Goal: Task Accomplishment & Management: Complete application form

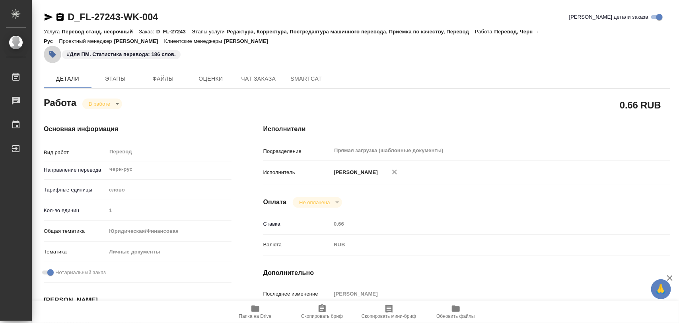
click at [50, 54] on icon "button" at bounding box center [52, 54] width 7 height 7
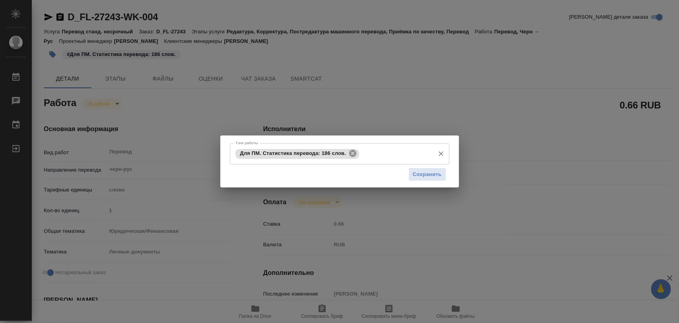
click at [353, 153] on icon at bounding box center [352, 153] width 9 height 9
click at [353, 153] on input "Тэги работы" at bounding box center [331, 154] width 197 height 14
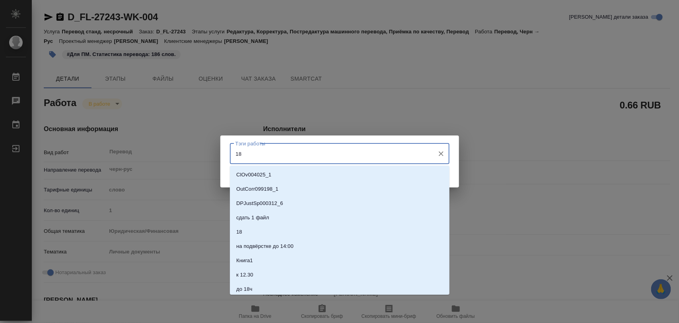
type input "189"
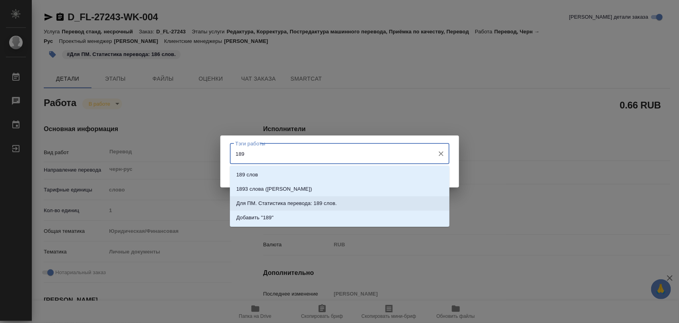
click at [319, 207] on p "Для ПМ. Статистика перевода: 189 слов." at bounding box center [286, 204] width 101 height 8
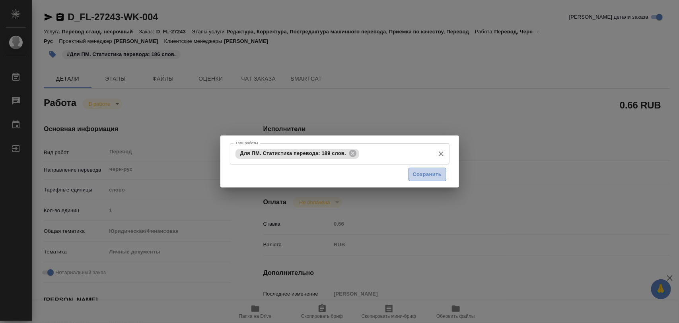
click at [426, 177] on span "Сохранить" at bounding box center [427, 174] width 29 height 9
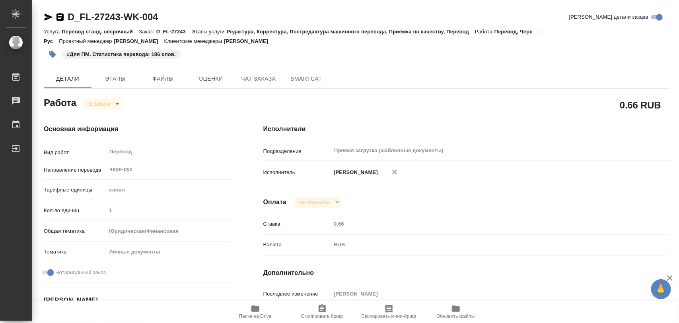
type input "inProgress"
type input "черн-рус"
type input "5a8b1489cc6b4906c91bfd90"
type input "1"
type input "yr-fn"
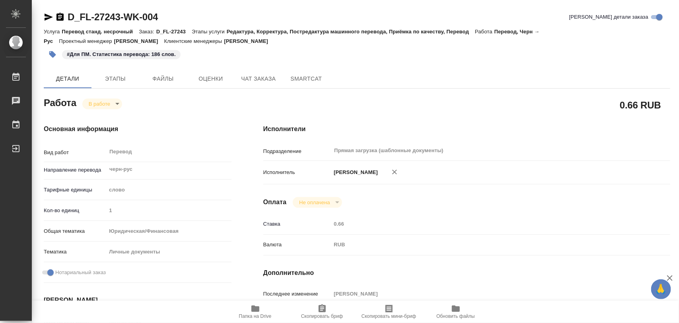
type input "5a8b8b956a9677013d343cfe"
checkbox input "true"
type input "[DATE] 16:00"
type input "[DATE] 16:57"
type input "[DATE] 15:00"
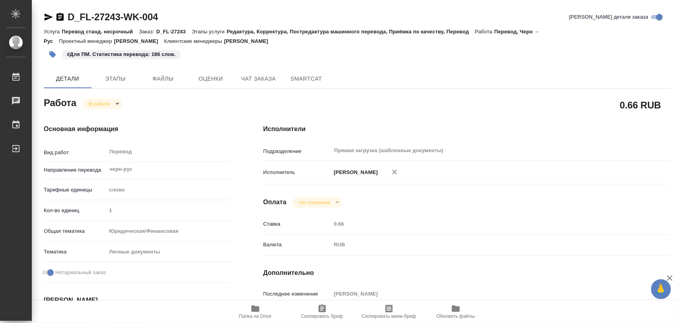
type input "[DATE] 16:00"
type input "Прямая загрузка (шаблонные документы)"
type input "notPayed"
type input "0.66"
type input "RUB"
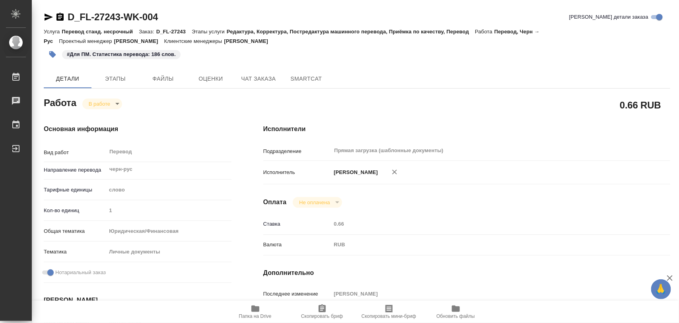
type input "[PERSON_NAME]"
type input "D_FL-27243"
type input "Перевод станд. несрочный"
type input "Редактура, Корректура, Постредактура машинного перевода, Приёмка по качеству, П…"
type input "[PERSON_NAME]"
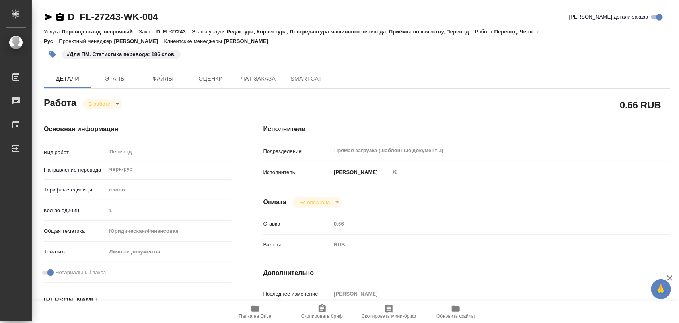
type input "/Clients/FL_D/Orders/D_FL-27243"
type input "[URL][DOMAIN_NAME]"
click at [114, 102] on body "🙏 .cls-1 fill:#fff; AWATERA Iglakov Maksim Работы 0 Чаты График Выйти D_FL-2724…" at bounding box center [339, 161] width 679 height 323
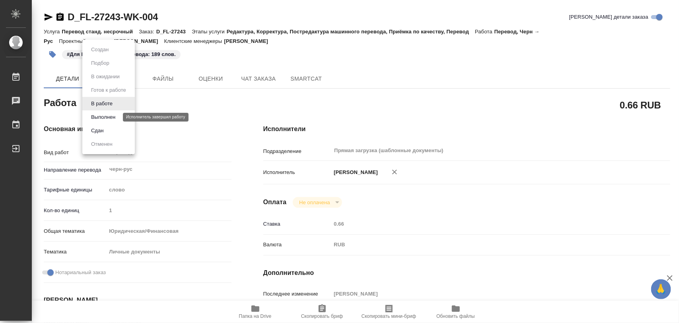
click at [108, 115] on button "Выполнен" at bounding box center [103, 117] width 29 height 9
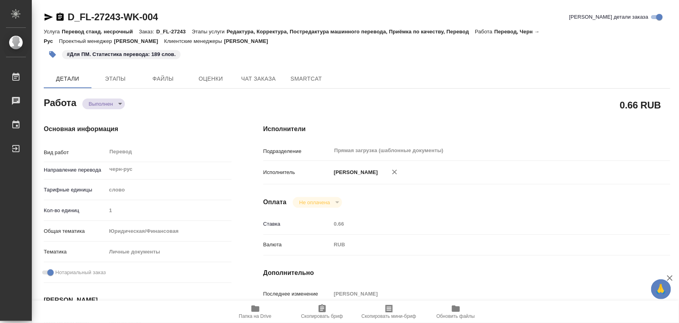
type textarea "x"
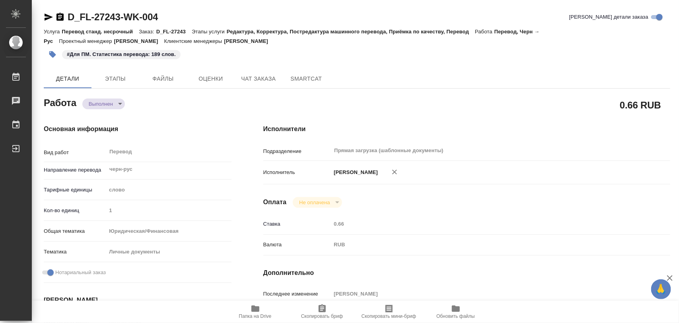
type textarea "x"
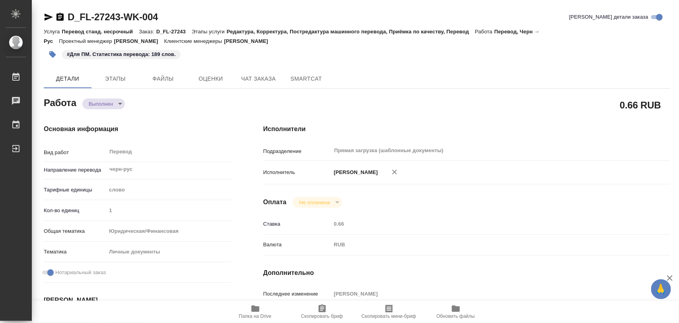
type textarea "x"
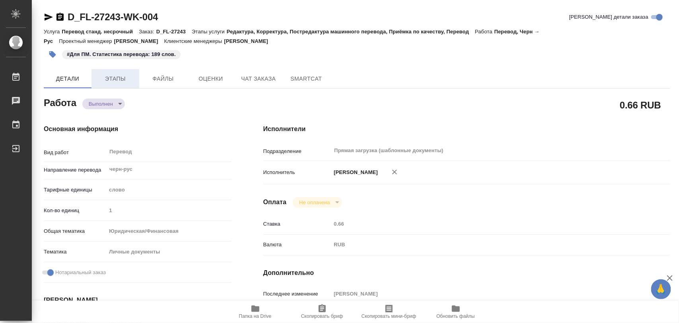
click at [113, 76] on span "Этапы" at bounding box center [115, 79] width 38 height 10
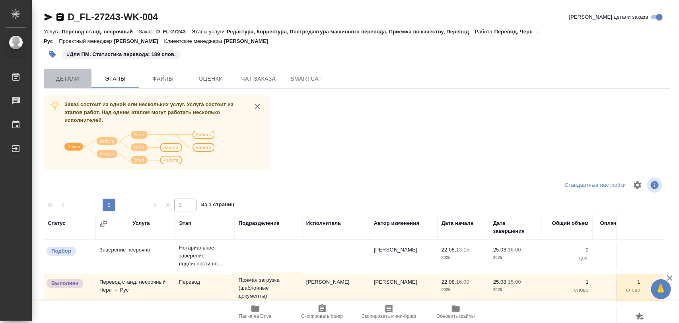
click at [74, 84] on button "Детали" at bounding box center [68, 78] width 48 height 19
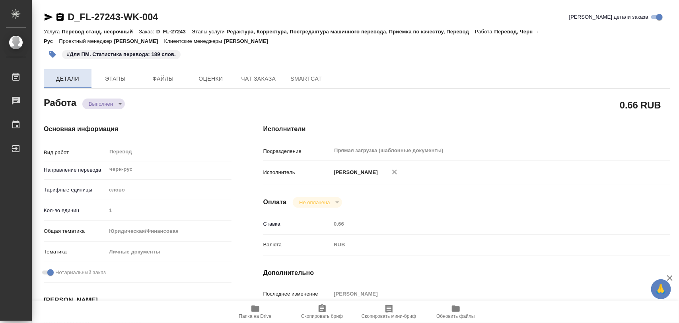
type textarea "x"
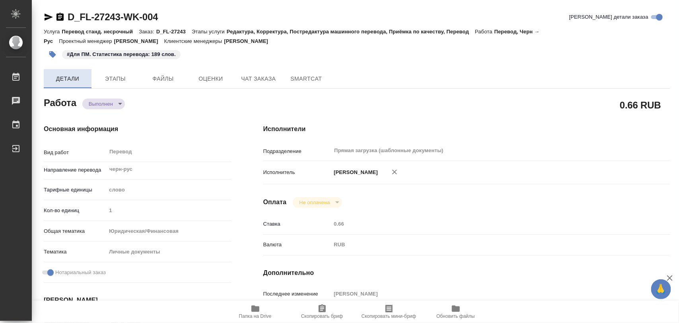
type textarea "x"
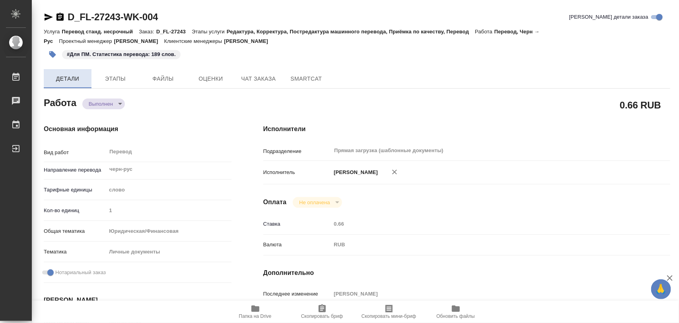
type textarea "x"
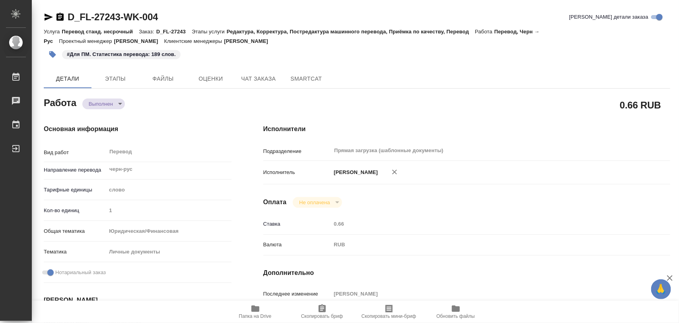
type textarea "x"
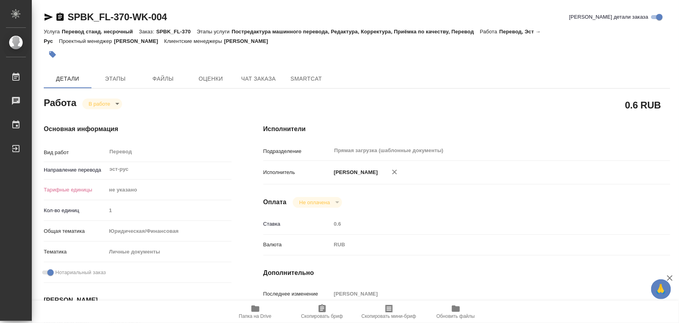
click at [51, 55] on icon "button" at bounding box center [52, 54] width 7 height 7
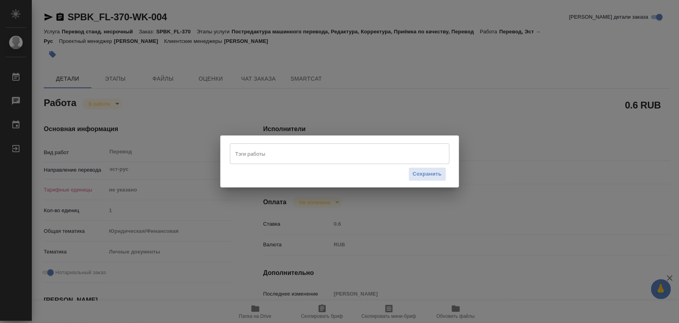
click at [299, 154] on input "Тэги работы" at bounding box center [331, 154] width 197 height 14
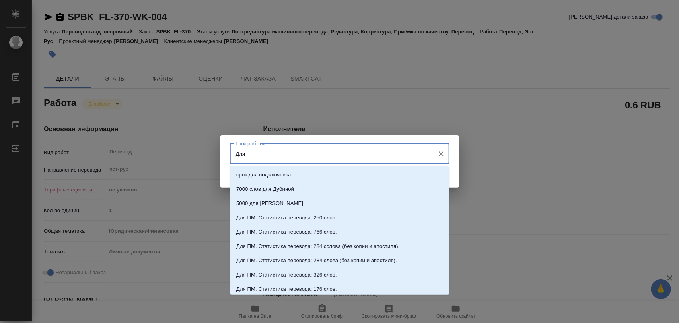
type input "Для"
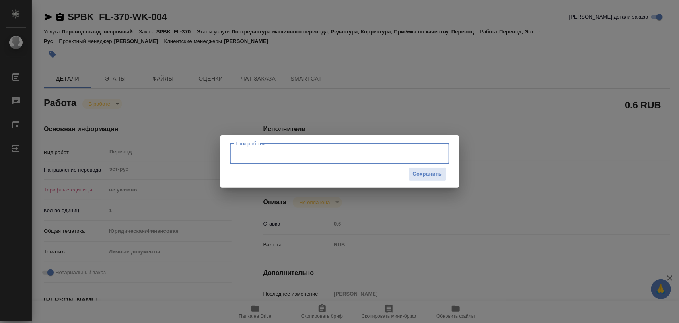
click at [259, 310] on div "Тэги работы Тэги работы Сохранить" at bounding box center [339, 161] width 679 height 323
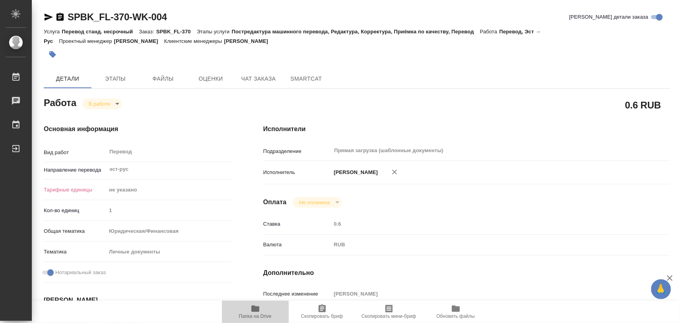
click at [257, 311] on icon "button" at bounding box center [255, 309] width 8 height 6
click at [256, 307] on icon "button" at bounding box center [255, 309] width 8 height 6
